Goal: Information Seeking & Learning: Learn about a topic

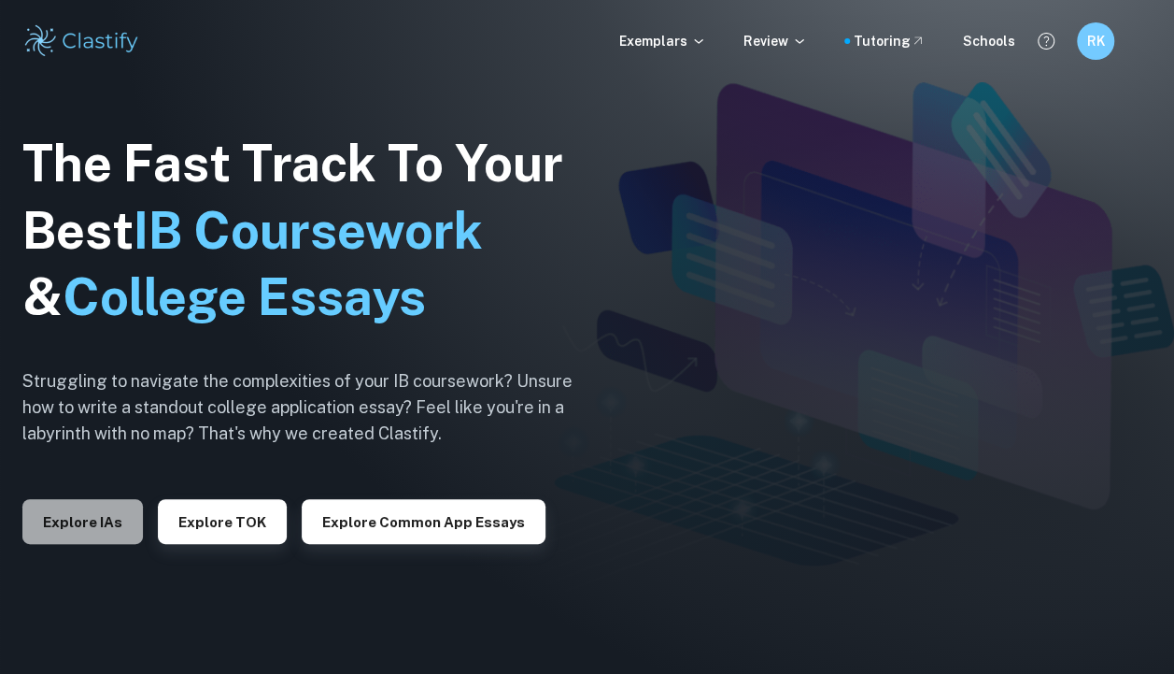
click at [105, 513] on button "Explore IAs" at bounding box center [82, 521] width 121 height 45
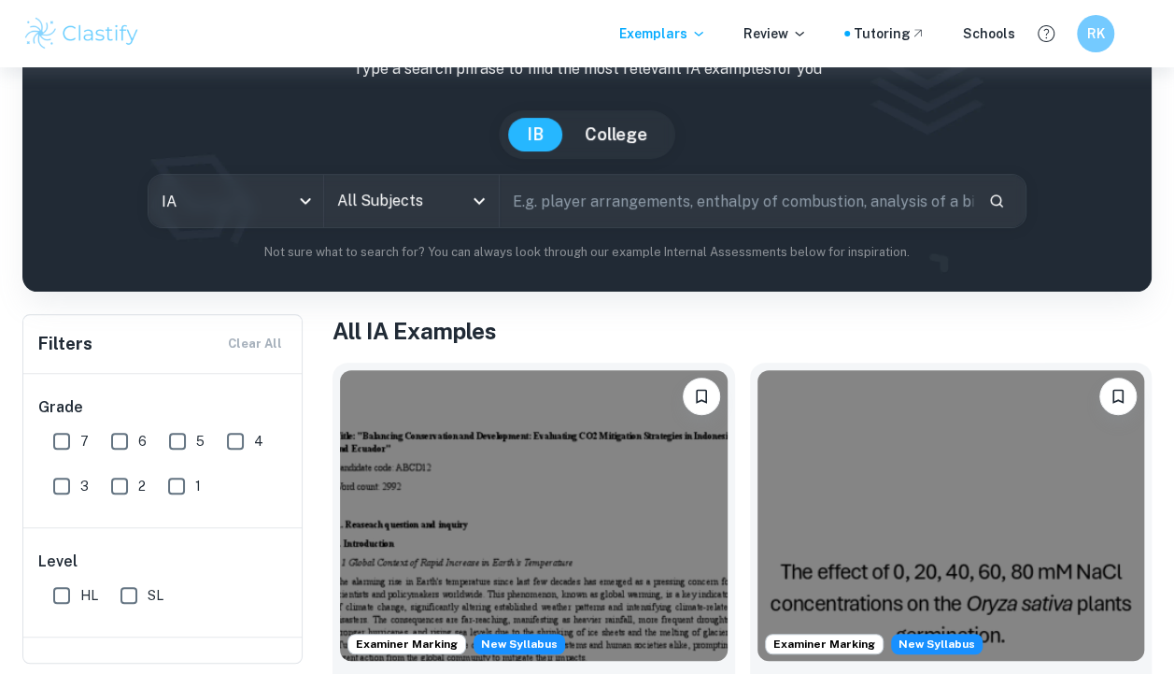
scroll to position [127, 0]
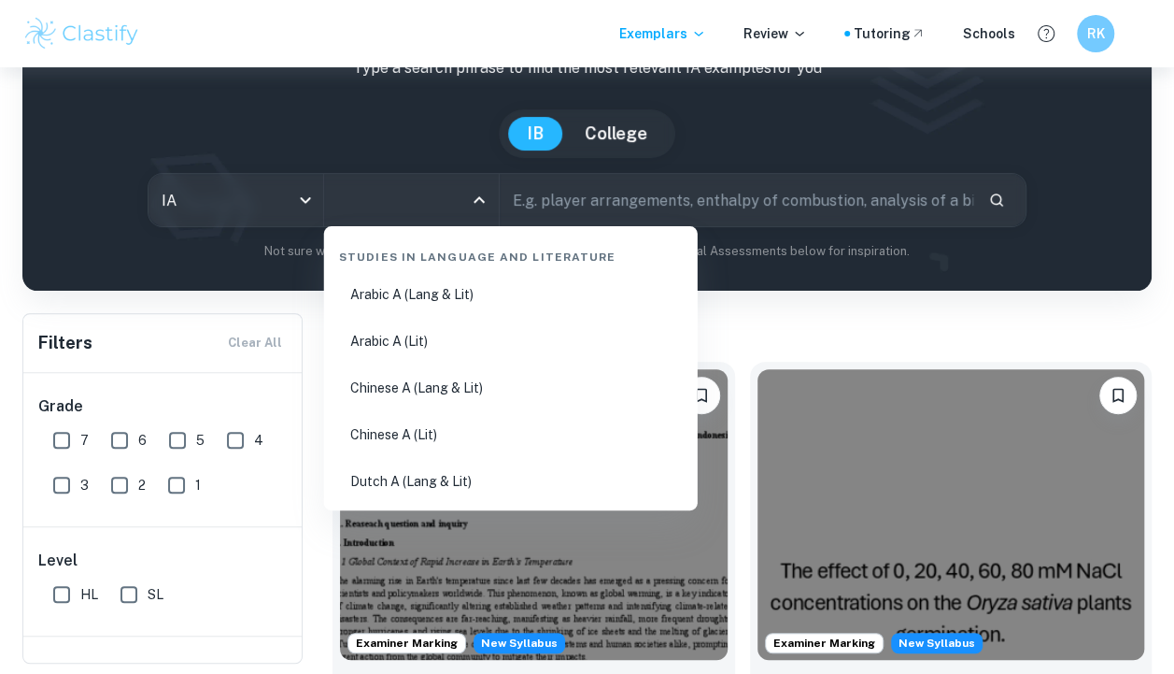
click at [437, 198] on input "All Subjects" at bounding box center [398, 200] width 130 height 36
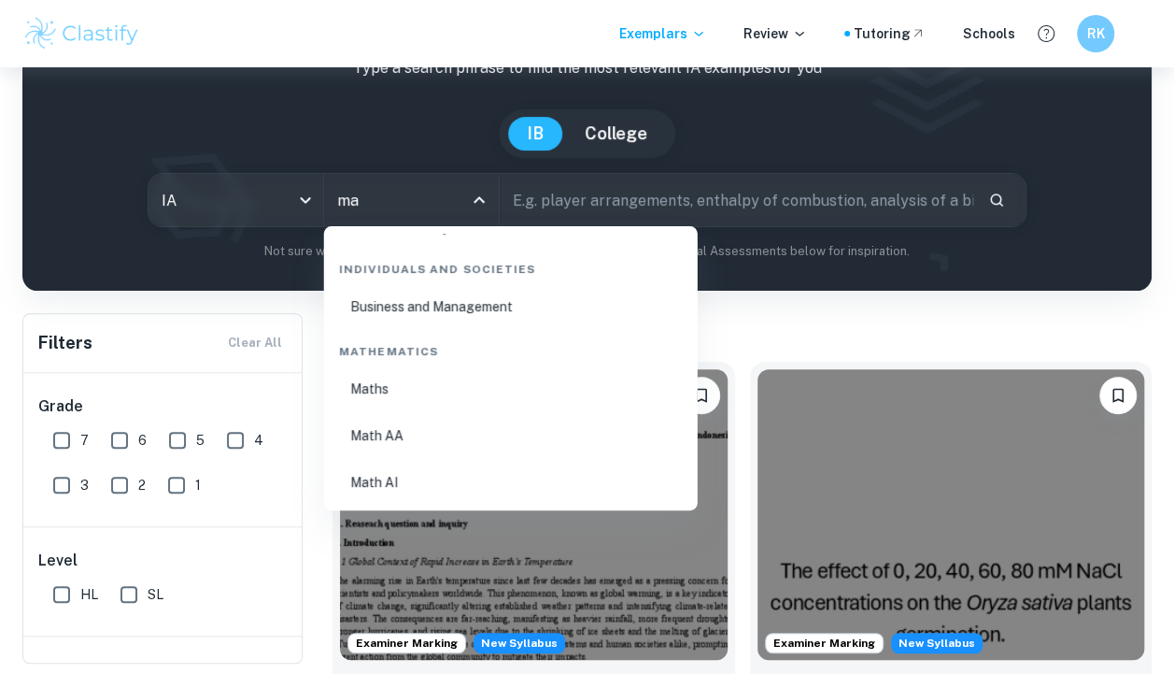
click at [387, 452] on li "Math AA" at bounding box center [511, 435] width 359 height 43
type input "Math AA"
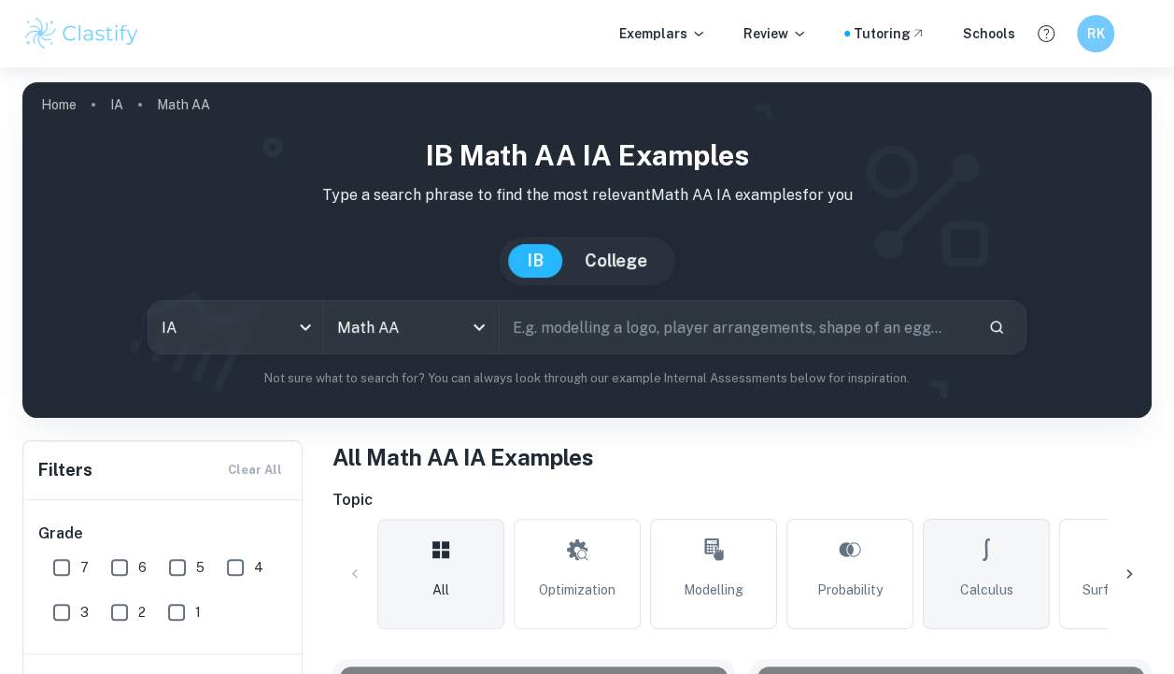
scroll to position [211, 0]
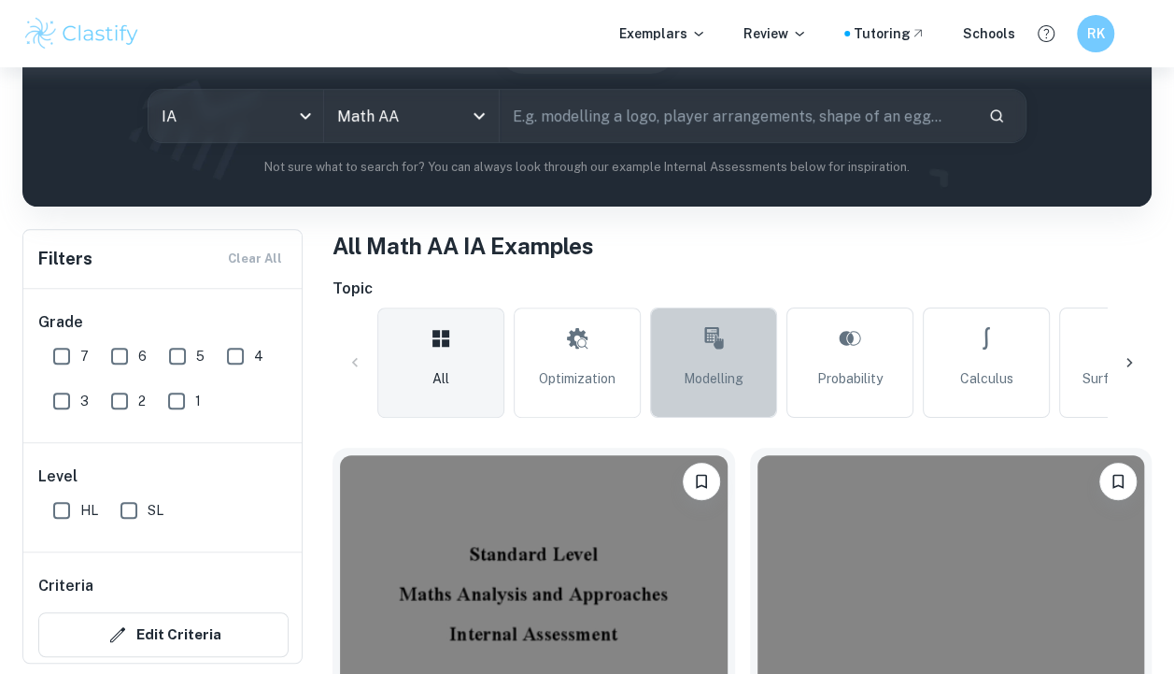
click at [772, 377] on link "Modelling" at bounding box center [713, 362] width 127 height 110
type input "Modelling"
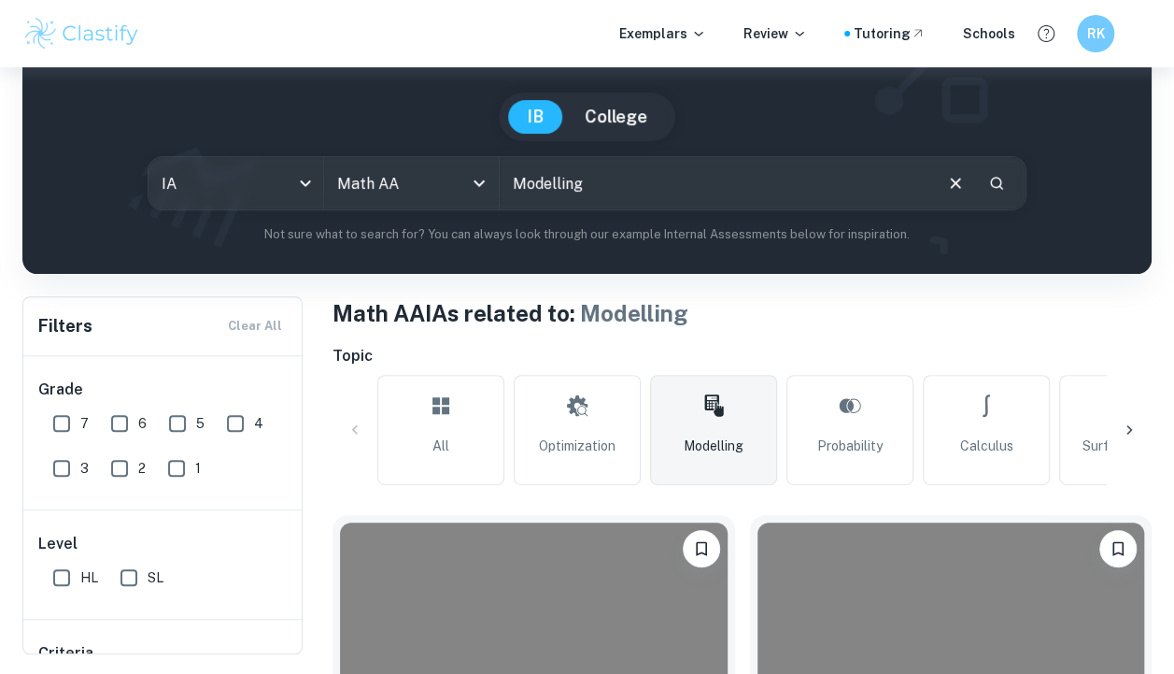
scroll to position [135, 0]
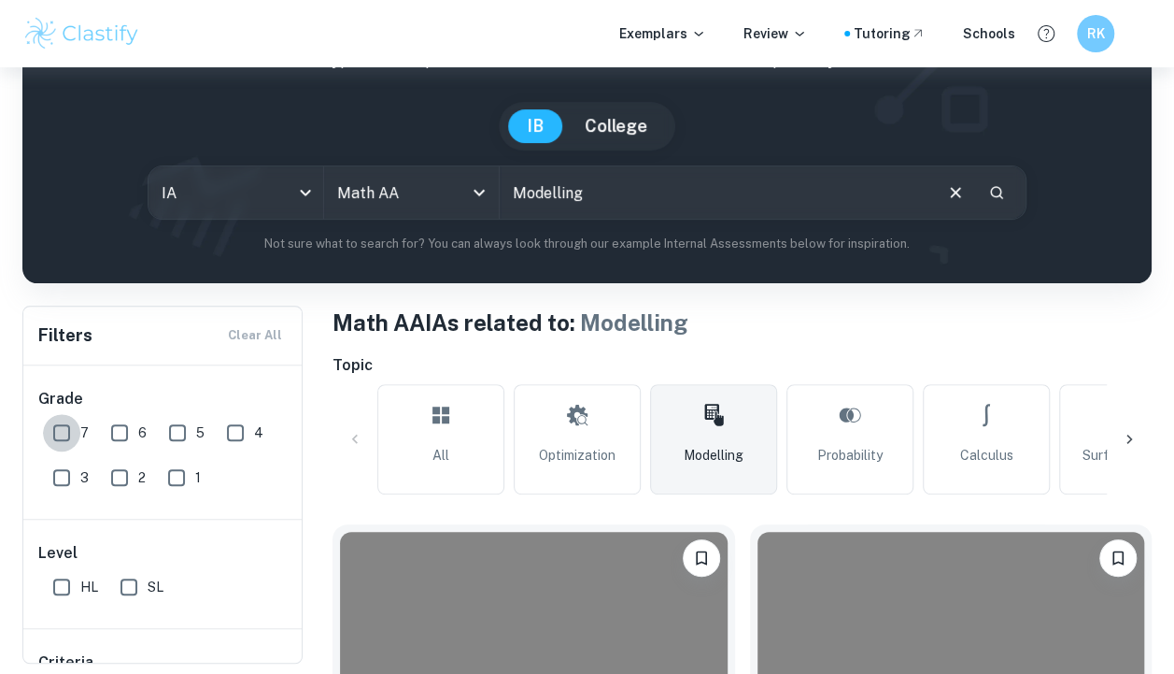
click at [52, 441] on input "7" at bounding box center [61, 432] width 37 height 37
checkbox input "true"
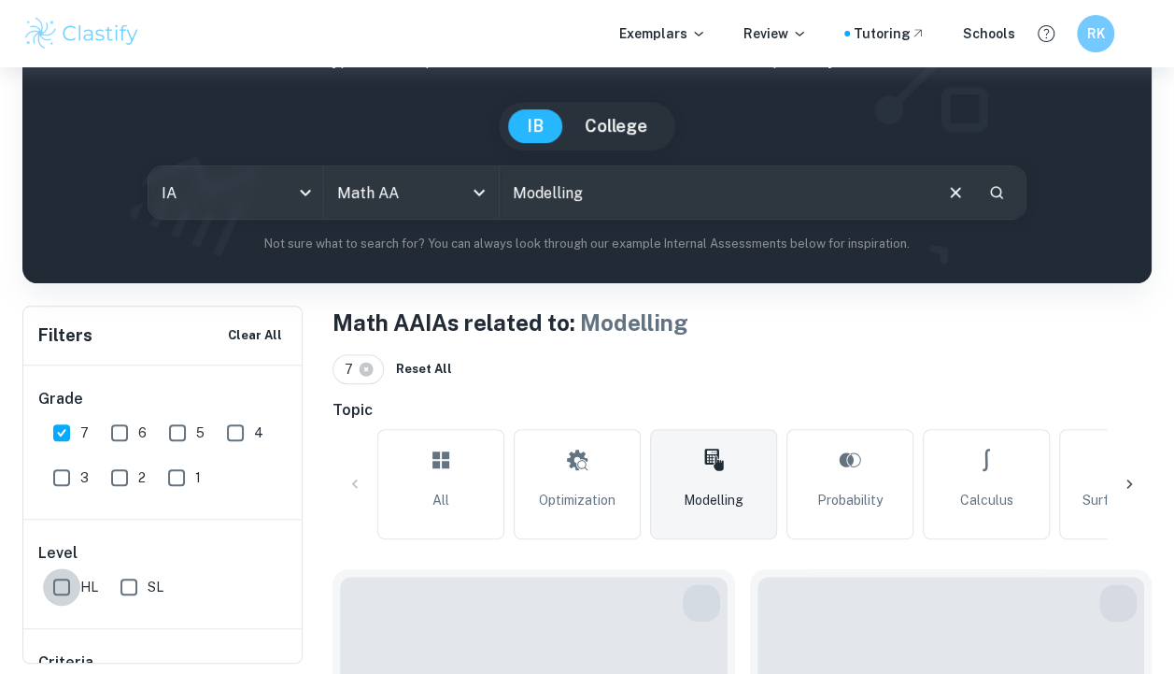
click at [56, 579] on input "HL" at bounding box center [61, 586] width 37 height 37
checkbox input "true"
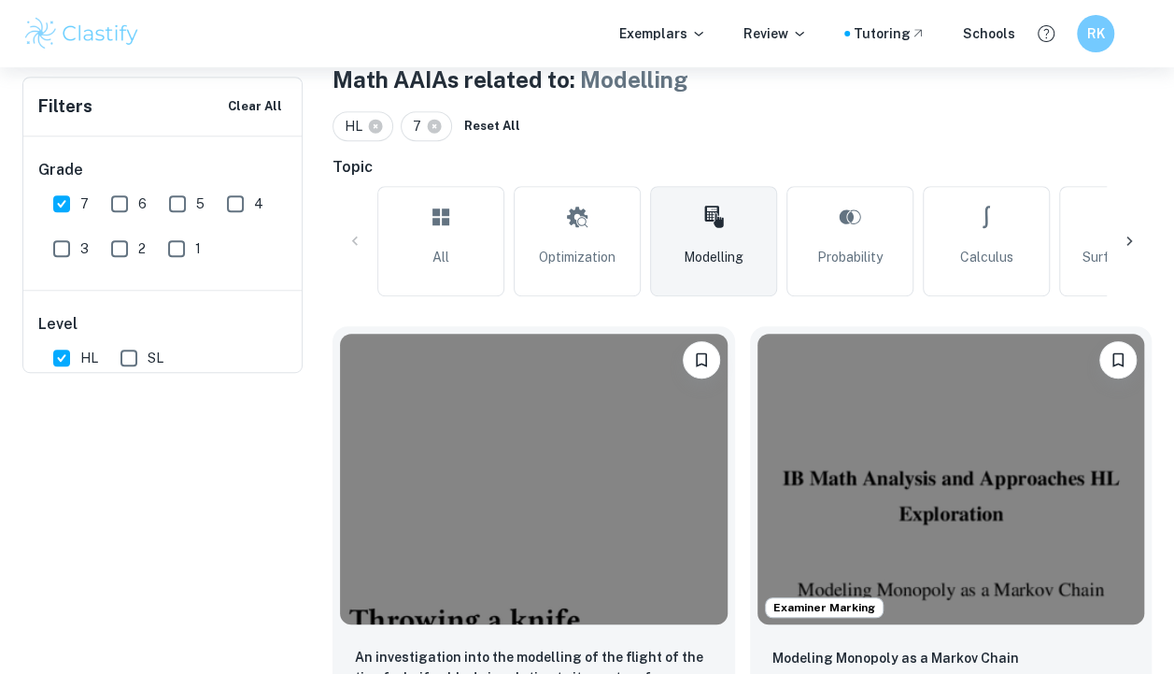
scroll to position [0, 0]
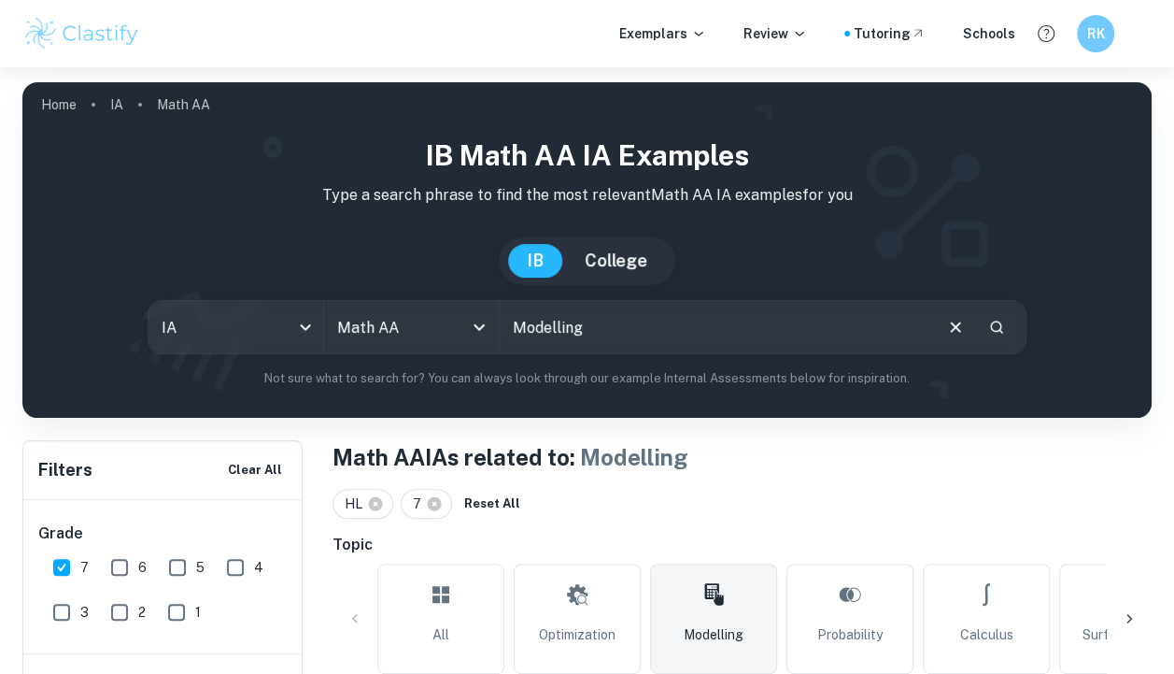
click at [605, 320] on input "Modelling" at bounding box center [716, 327] width 432 height 52
click at [448, 340] on div "Math AA All Subjects" at bounding box center [411, 327] width 175 height 52
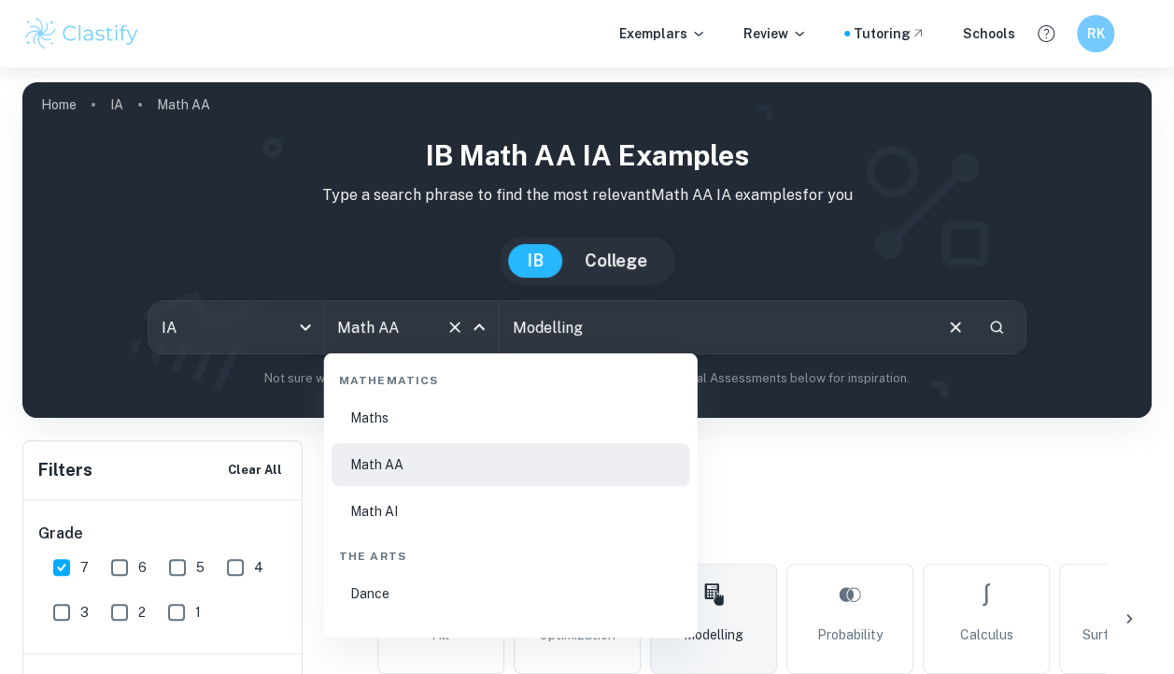
scroll to position [3232, 0]
click at [392, 511] on li "Math AI" at bounding box center [511, 508] width 359 height 43
type input "Math AI"
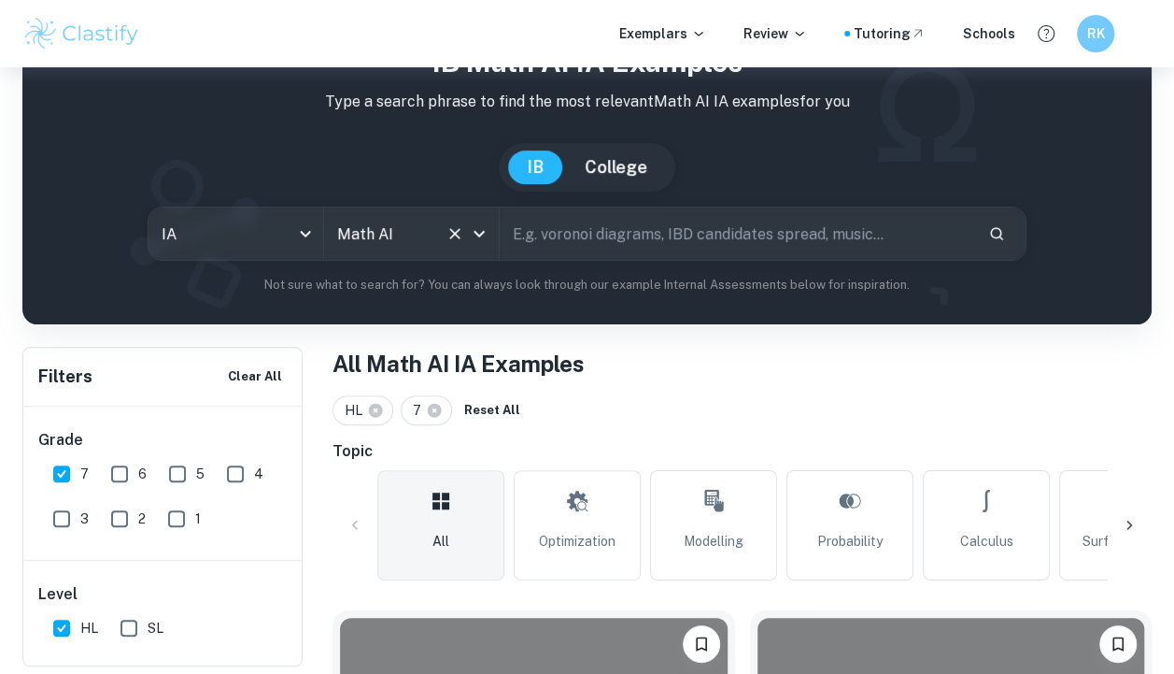
scroll to position [99, 0]
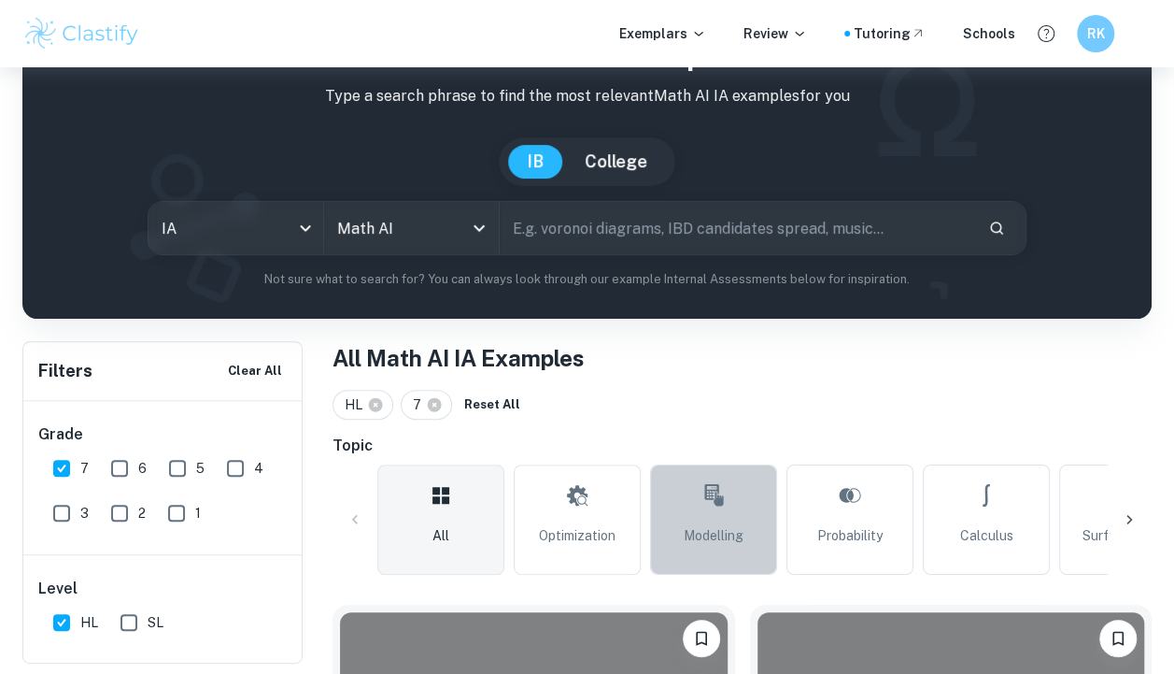
click at [713, 531] on span "Modelling" at bounding box center [714, 535] width 60 height 21
type input "Modelling"
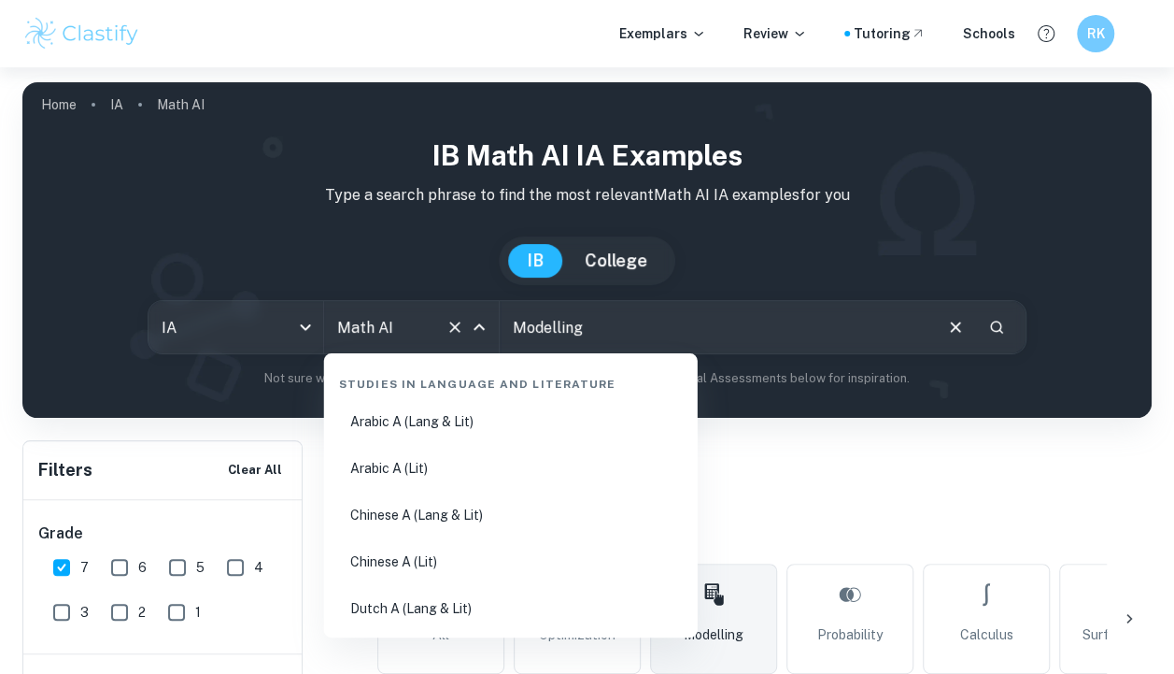
click at [413, 340] on input "Math AI" at bounding box center [386, 327] width 106 height 36
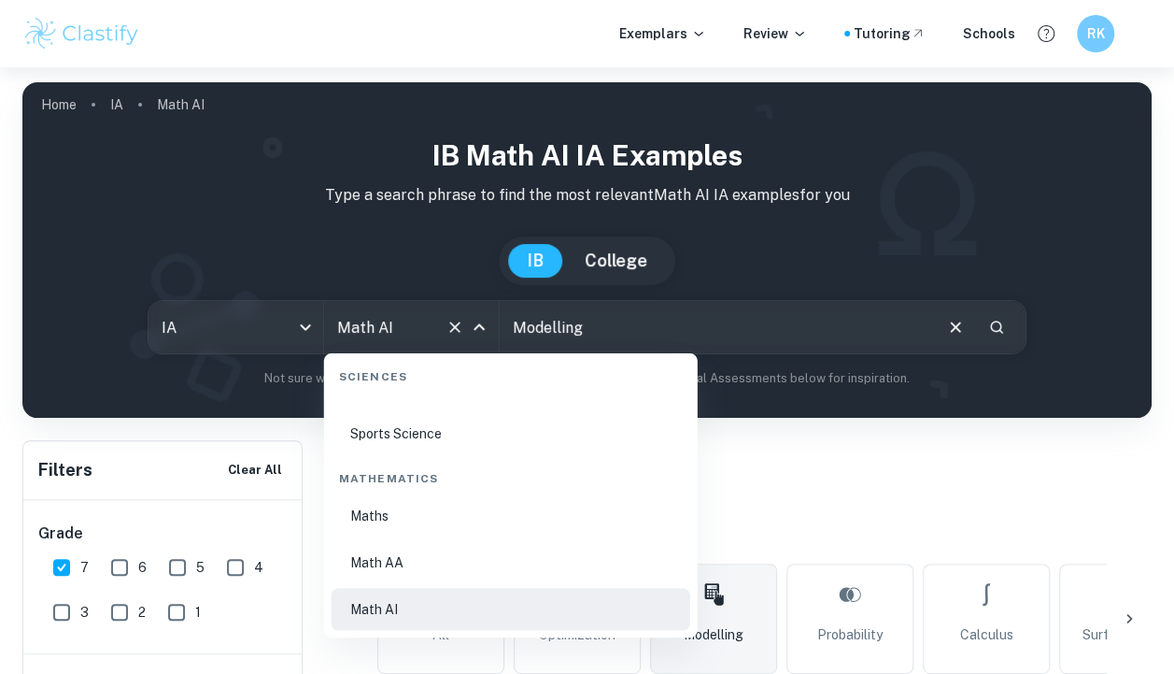
click at [413, 340] on input "Math AI" at bounding box center [386, 327] width 106 height 36
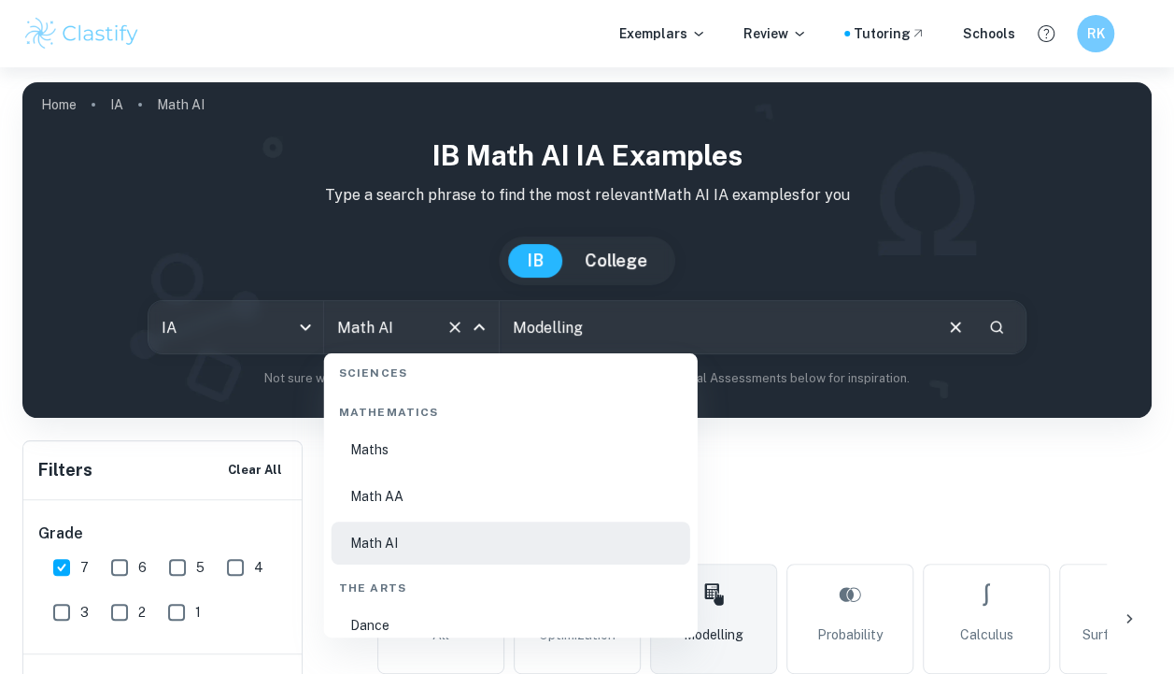
scroll to position [3196, 0]
click at [389, 445] on li "Maths" at bounding box center [511, 450] width 359 height 43
type input "Maths"
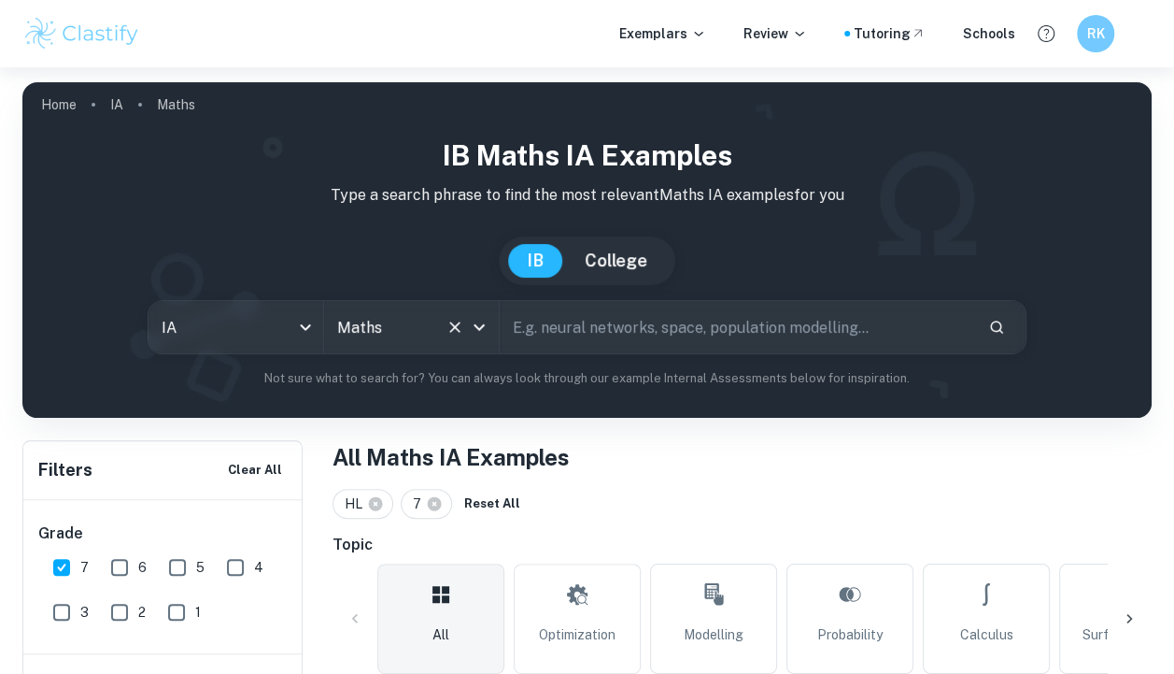
scroll to position [84, 0]
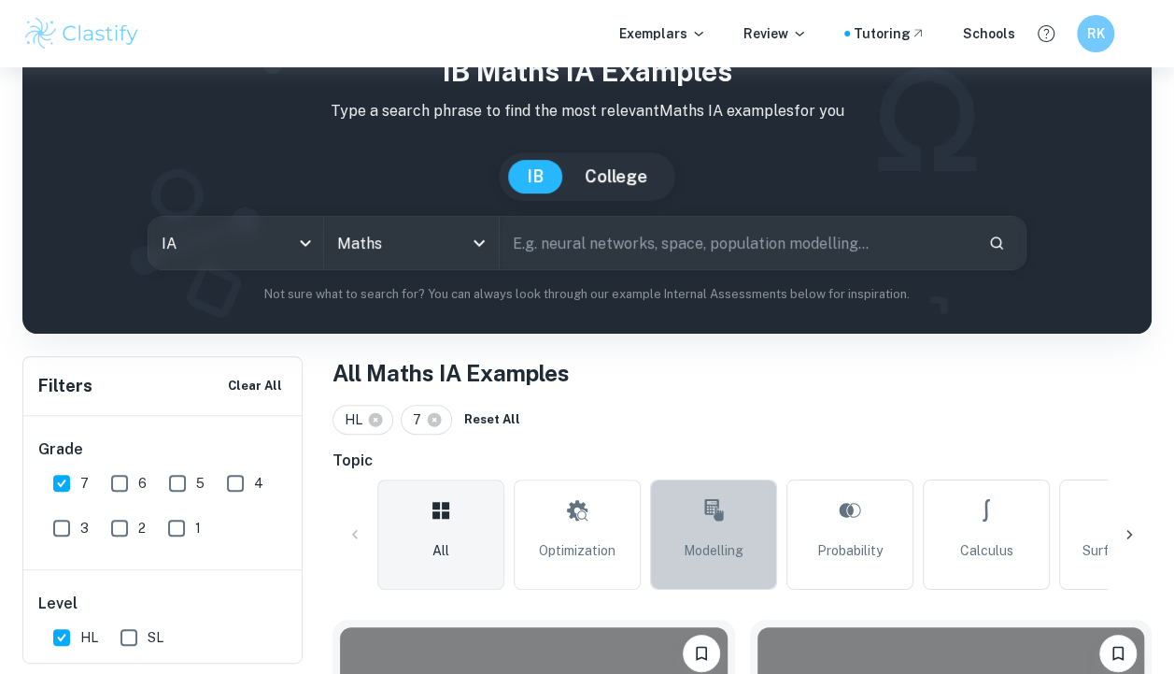
click at [729, 540] on span "Modelling" at bounding box center [714, 550] width 60 height 21
type input "Modelling"
